Goal: Find specific page/section: Find specific page/section

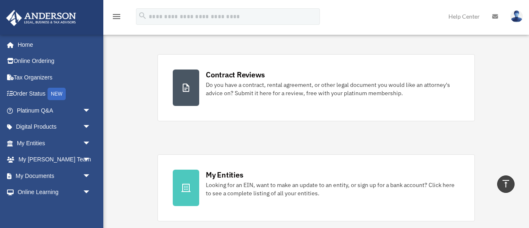
scroll to position [112, 0]
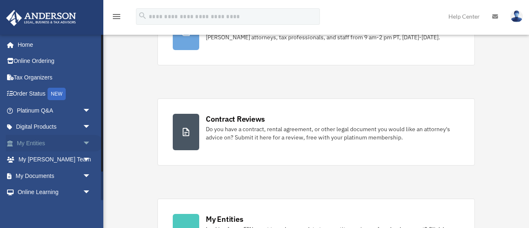
click at [86, 140] on span "arrow_drop_down" at bounding box center [91, 143] width 17 height 17
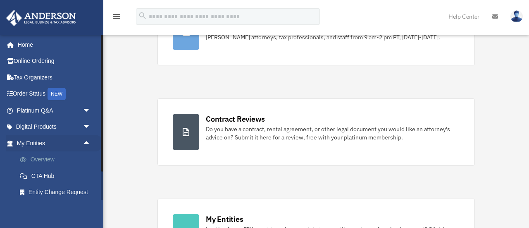
click at [44, 159] on link "Overview" at bounding box center [58, 159] width 92 height 17
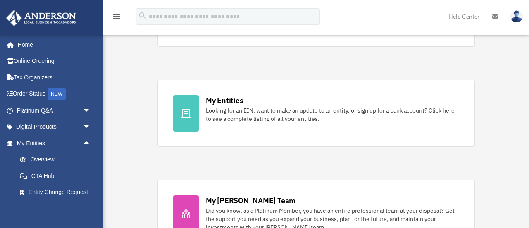
scroll to position [239, 0]
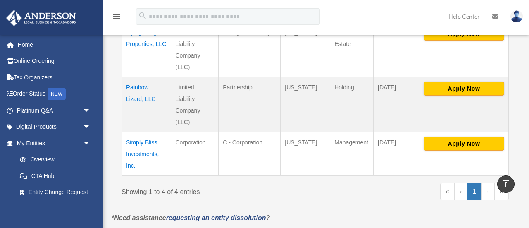
scroll to position [299, 0]
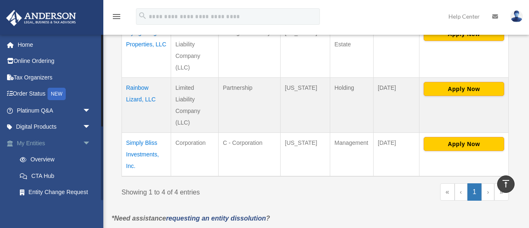
click at [93, 140] on span "arrow_drop_down" at bounding box center [91, 143] width 17 height 17
click at [93, 140] on span "arrow_drop_up" at bounding box center [91, 143] width 17 height 17
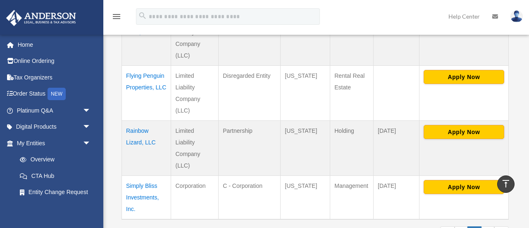
scroll to position [253, 0]
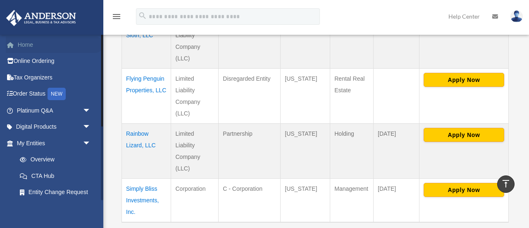
click at [36, 43] on link "Home" at bounding box center [54, 44] width 97 height 17
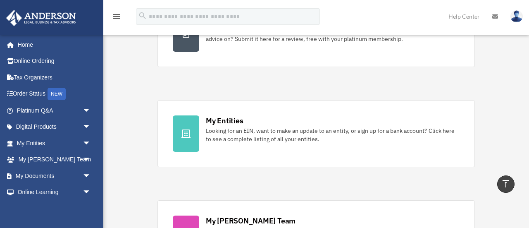
scroll to position [209, 0]
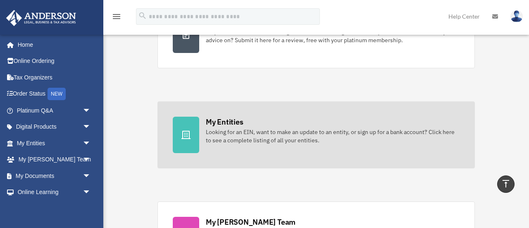
click at [235, 112] on link "My Entities Looking for an EIN, want to make an update to an entity, or sign up…" at bounding box center [315, 134] width 317 height 67
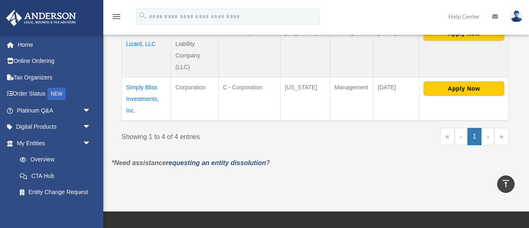
scroll to position [353, 0]
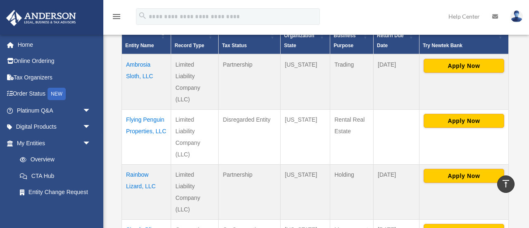
scroll to position [211, 0]
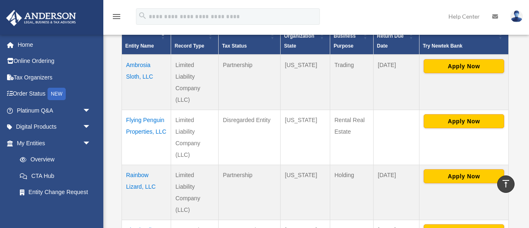
drag, startPoint x: 124, startPoint y: 62, endPoint x: 471, endPoint y: 145, distance: 356.3
click at [471, 145] on tbody "Ambrosia Sloth, LLC Limited Liability Company (LLC) Partnership [US_STATE] Trad…" at bounding box center [315, 159] width 387 height 209
click at [270, 158] on td "Disregarded Entity" at bounding box center [250, 137] width 62 height 55
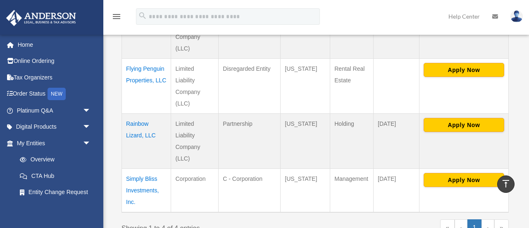
scroll to position [262, 0]
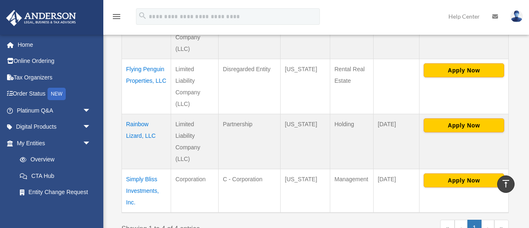
drag, startPoint x: 124, startPoint y: 69, endPoint x: 476, endPoint y: 154, distance: 362.6
click at [476, 154] on tbody "Ambrosia Sloth, LLC Limited Liability Company (LLC) Partnership [US_STATE] Trad…" at bounding box center [315, 108] width 387 height 209
copy tbody "Flying Penguin Properties, LLC Limited Liability Company (LLC) Disregarded Enti…"
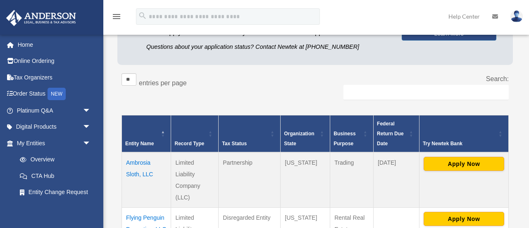
scroll to position [0, 0]
